Goal: Transaction & Acquisition: Purchase product/service

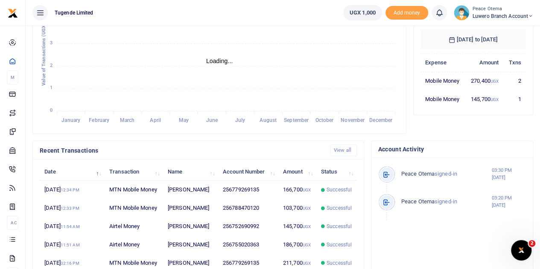
scroll to position [7, 7]
click at [529, 13] on icon at bounding box center [530, 16] width 5 height 6
click at [505, 33] on link "Switch accounts" at bounding box center [500, 31] width 67 height 12
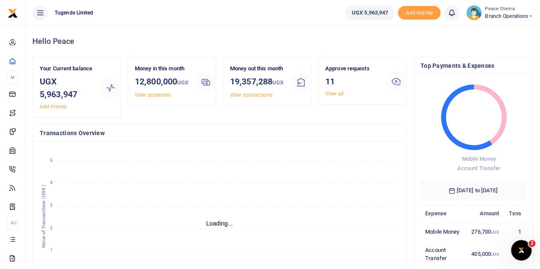
scroll to position [7, 7]
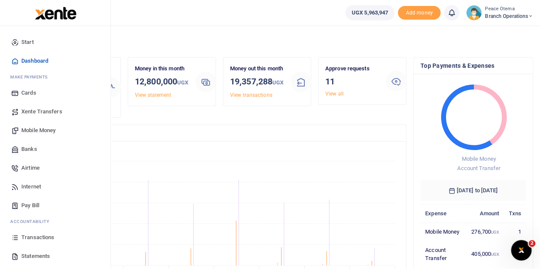
click at [32, 111] on span "Xente Transfers" at bounding box center [41, 112] width 41 height 9
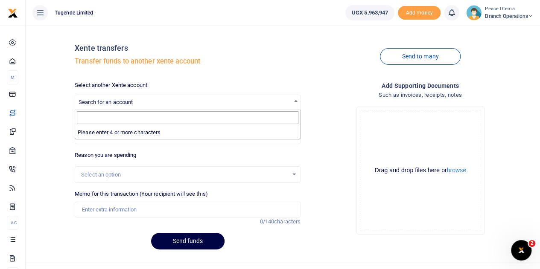
click at [110, 106] on span "Search for an account" at bounding box center [187, 101] width 225 height 13
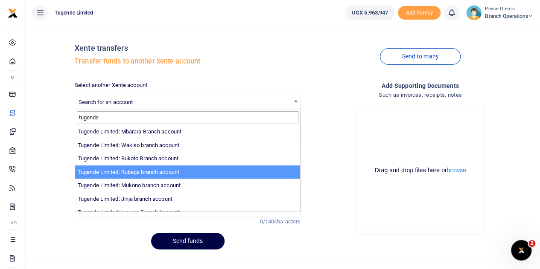
scroll to position [64, 0]
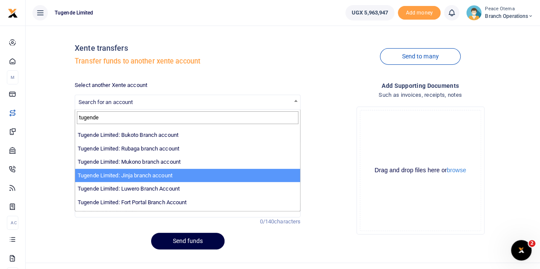
type input "tugende"
select select "3262"
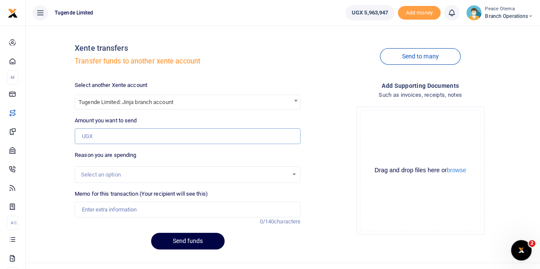
click at [93, 129] on input "Amount you want to send" at bounding box center [188, 137] width 226 height 16
click at [92, 138] on input "Amount you want to send" at bounding box center [188, 137] width 226 height 16
paste input "106,932.00"
type input "106,932"
click at [106, 212] on input "Memo for this transaction (Your recipient will see this)" at bounding box center [188, 210] width 226 height 16
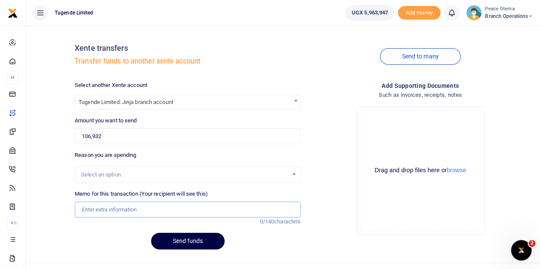
click at [89, 204] on input "Memo for this transaction (Your recipient will see this)" at bounding box center [188, 210] width 226 height 16
paste input "TLUG-017295"
click at [116, 209] on input "TLUG017295" at bounding box center [188, 210] width 226 height 16
click at [118, 211] on input "TLUG017295" at bounding box center [188, 210] width 226 height 16
paste input "Water bill requisition"
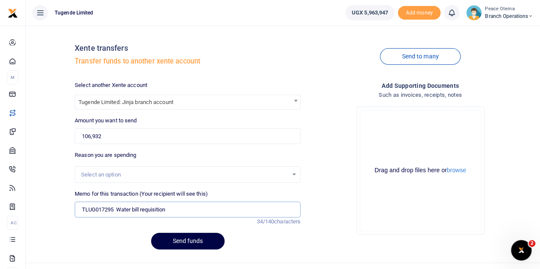
click at [175, 211] on input "TLUG017295 Water bill requisition" at bounding box center [188, 210] width 226 height 16
type input "TLUG017295 Water bill for Jinja"
click at [182, 241] on button "Send funds" at bounding box center [187, 241] width 73 height 17
